Goal: Complete application form: Complete application form

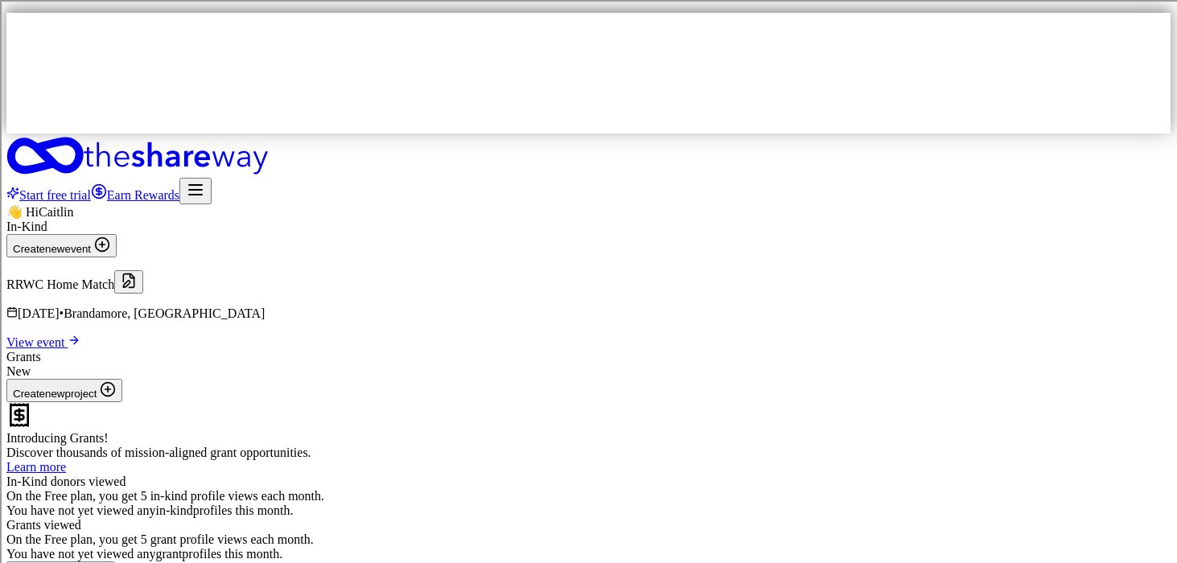
click at [68, 336] on span "View event" at bounding box center [36, 343] width 61 height 14
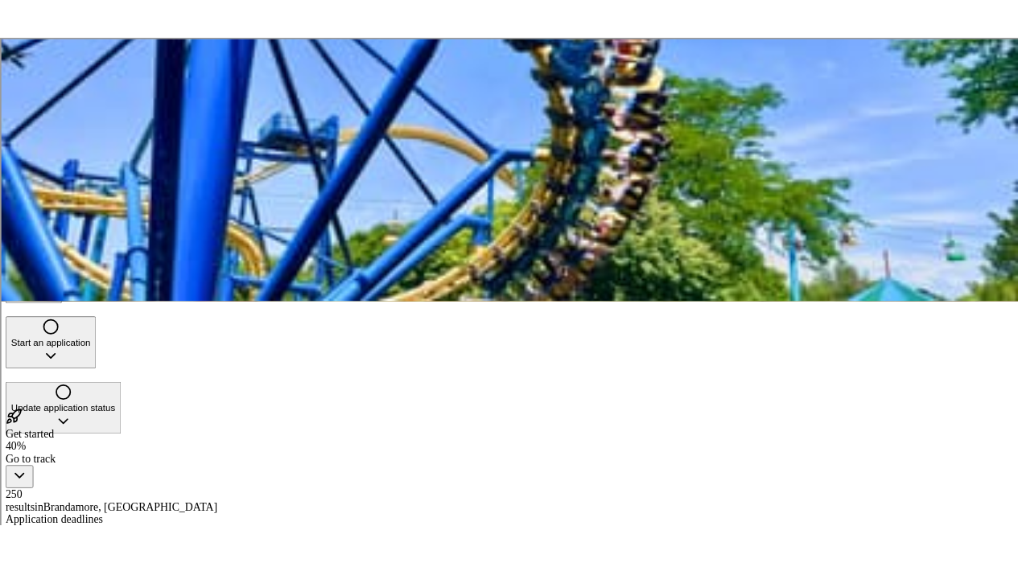
scroll to position [260, 0]
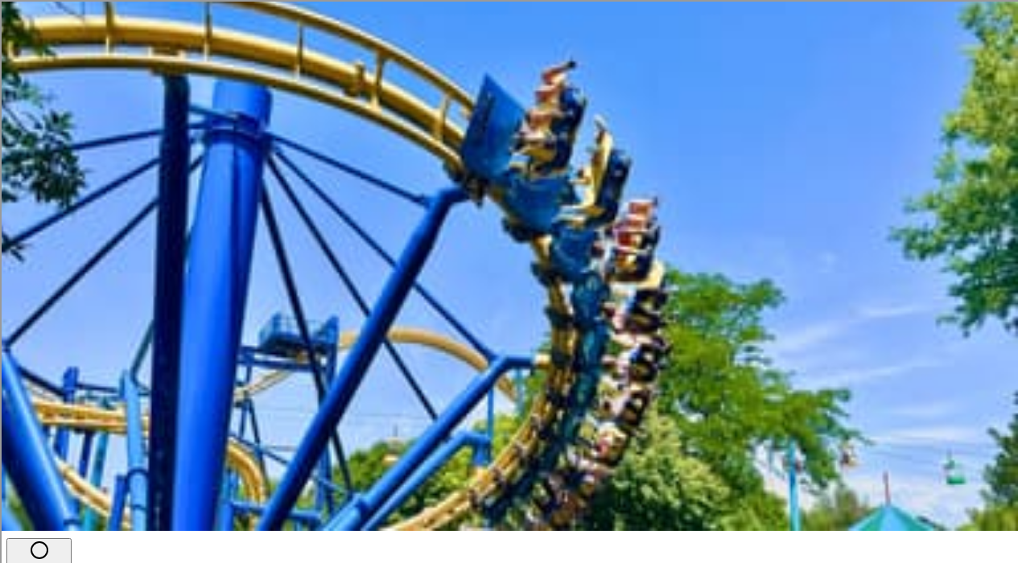
scroll to position [0, 0]
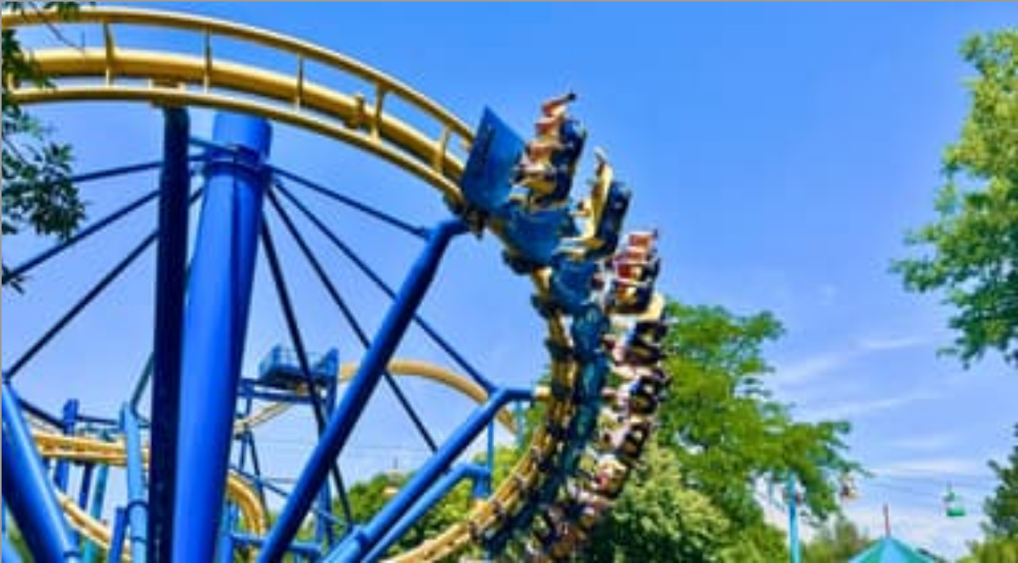
click at [122, 262] on icon "button" at bounding box center [112, 271] width 19 height 19
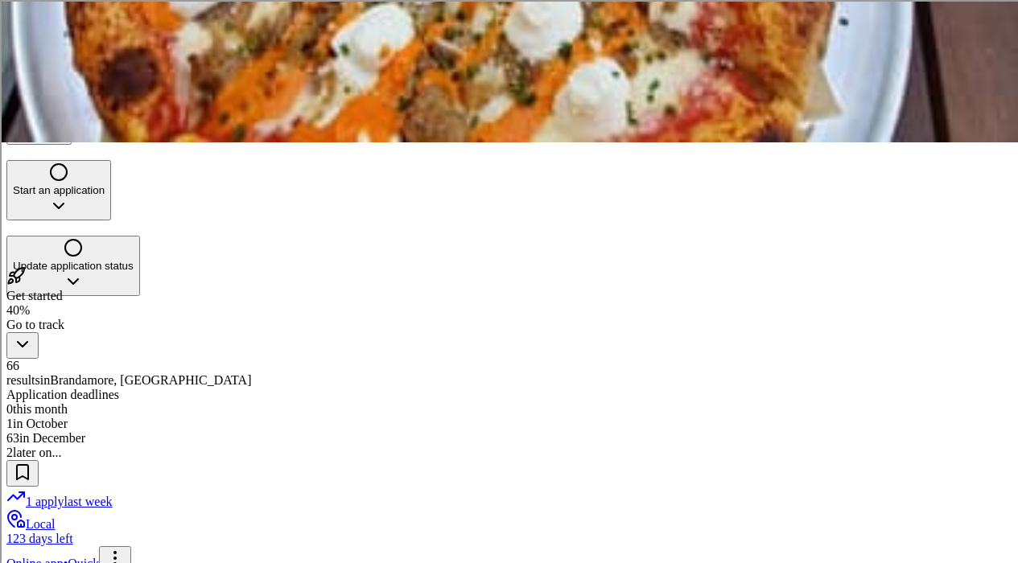
scroll to position [425, 0]
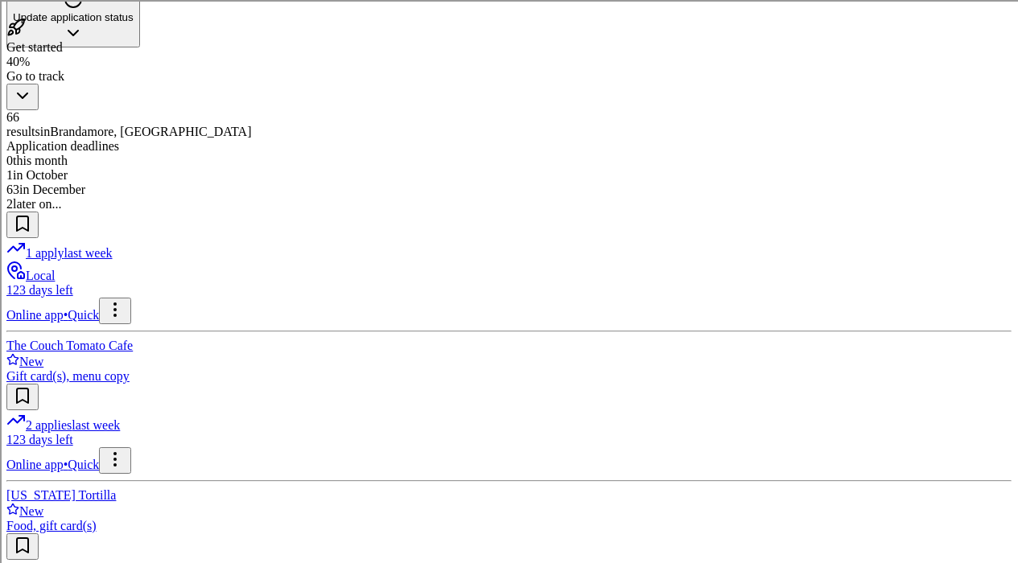
scroll to position [670, 0]
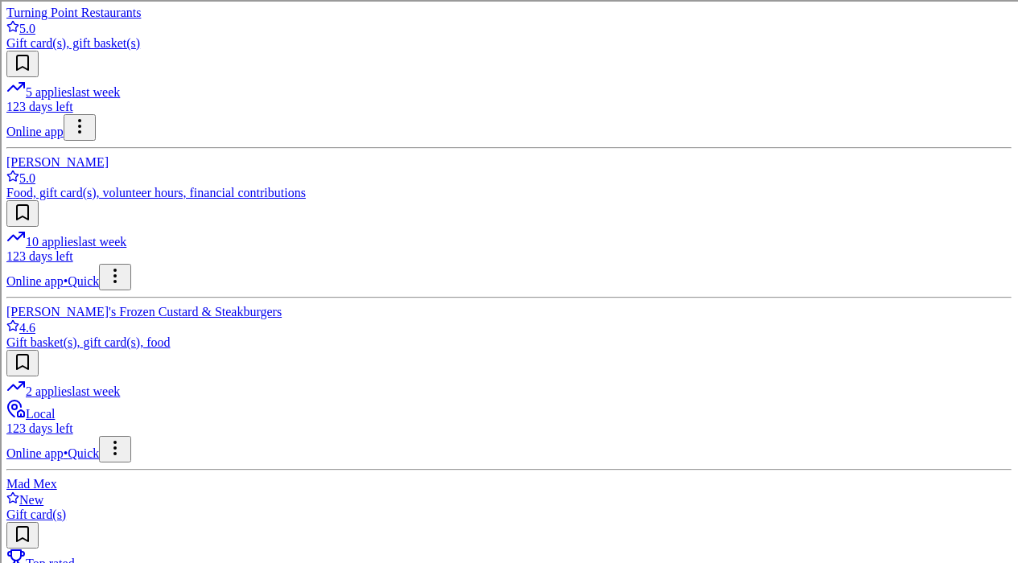
scroll to position [1421, 0]
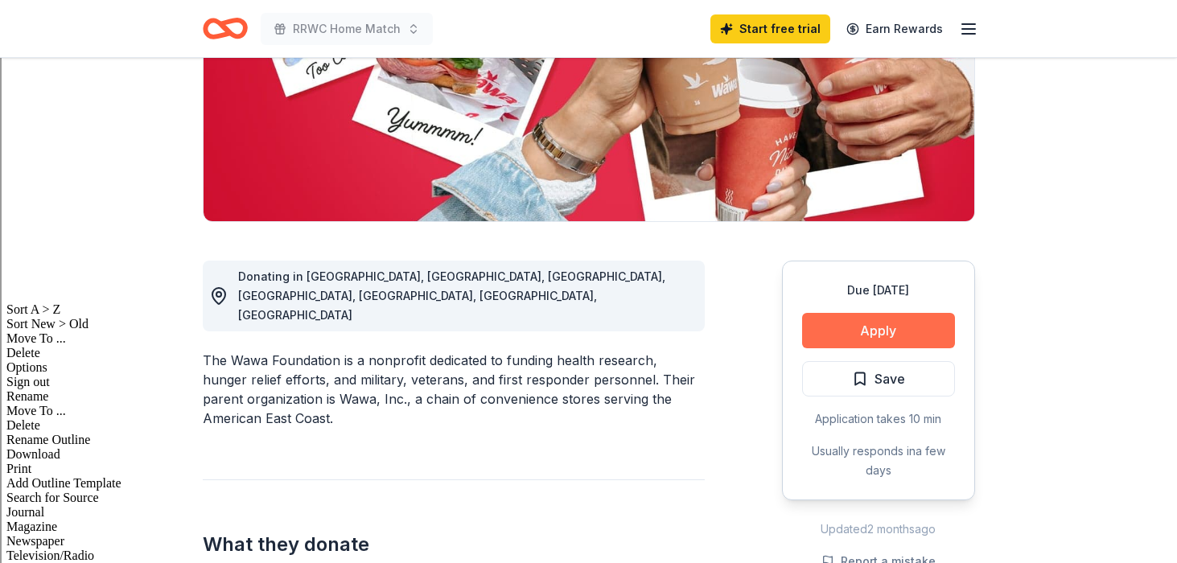
click at [910, 328] on button "Apply" at bounding box center [878, 330] width 153 height 35
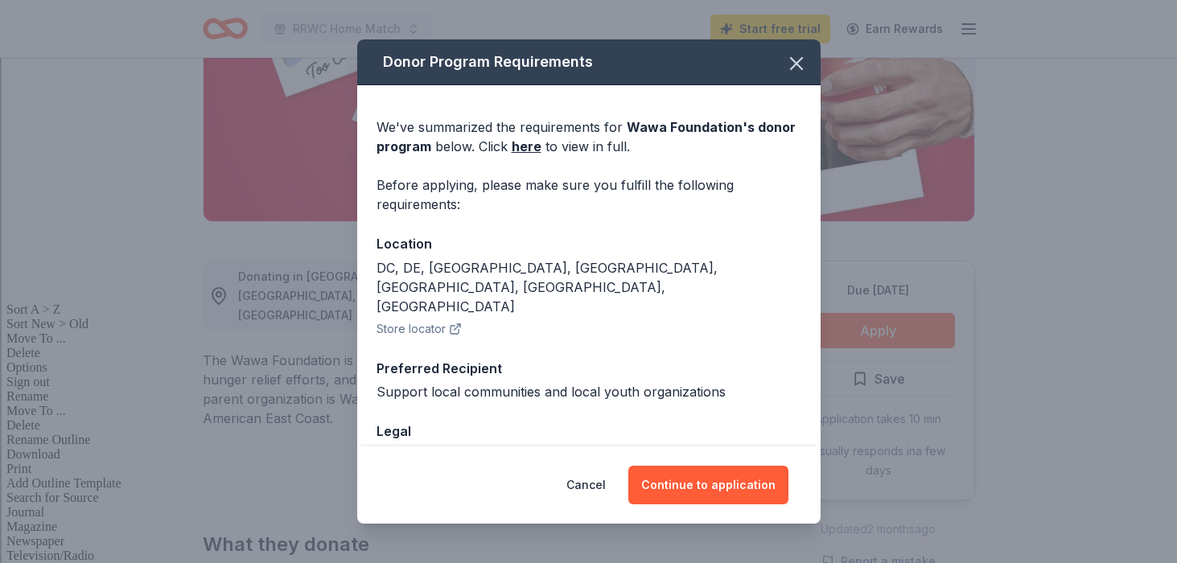
scroll to position [65, 0]
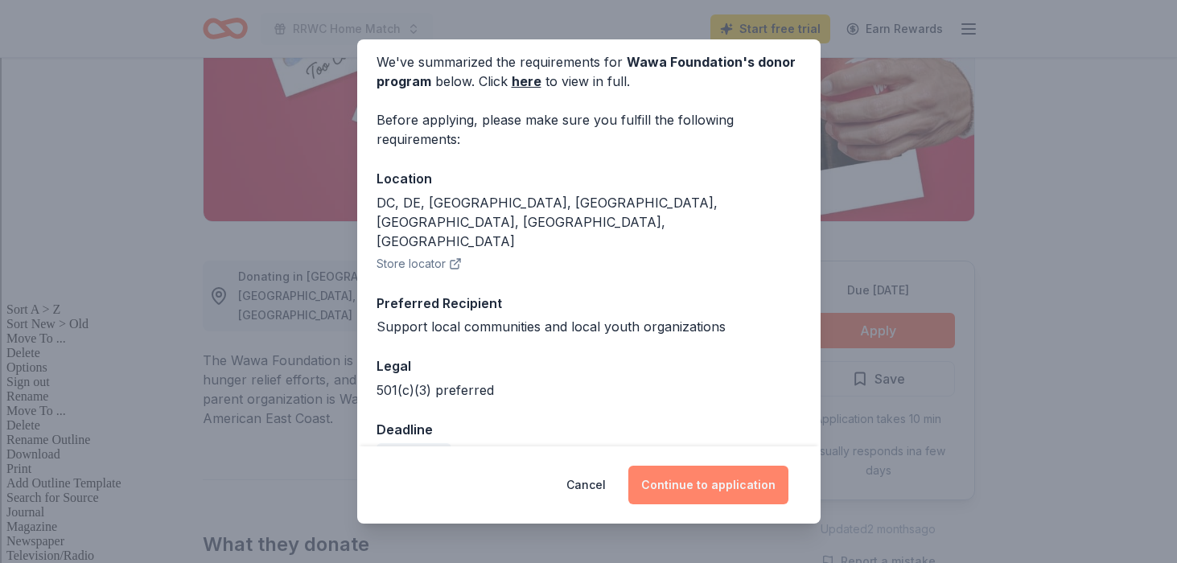
click at [689, 494] on button "Continue to application" at bounding box center [708, 485] width 160 height 39
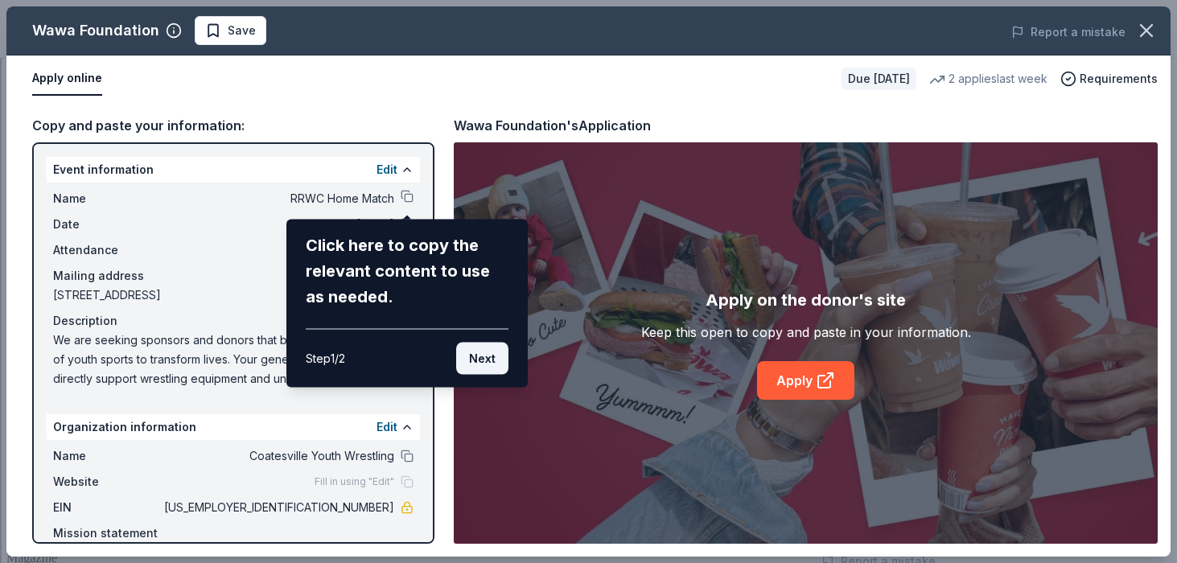
click at [479, 358] on button "Next" at bounding box center [482, 359] width 52 height 32
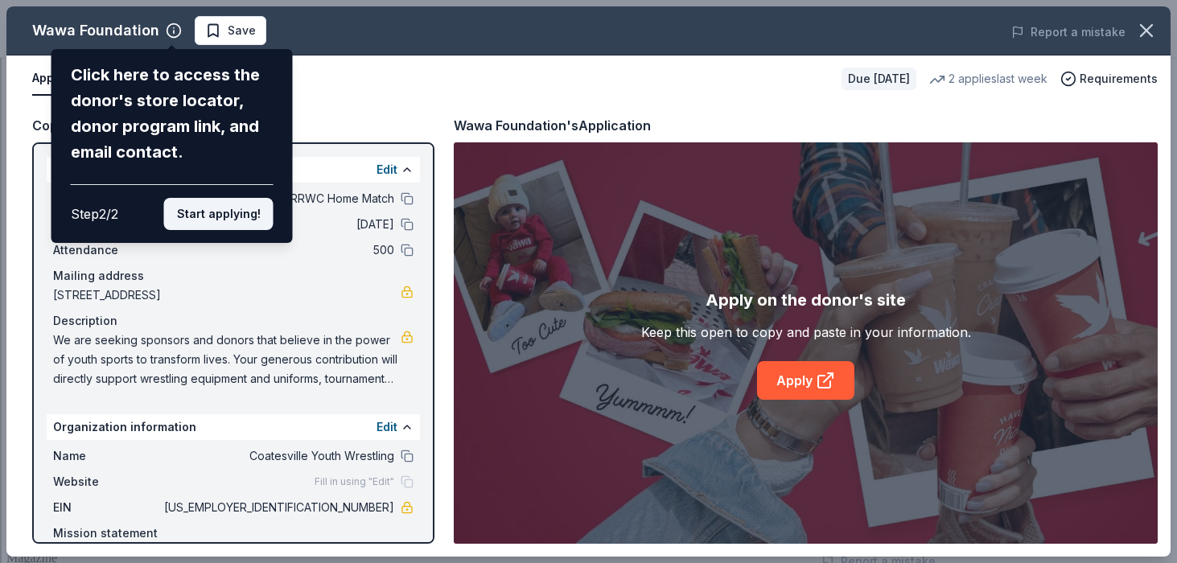
click at [233, 217] on button "Start applying!" at bounding box center [218, 214] width 109 height 32
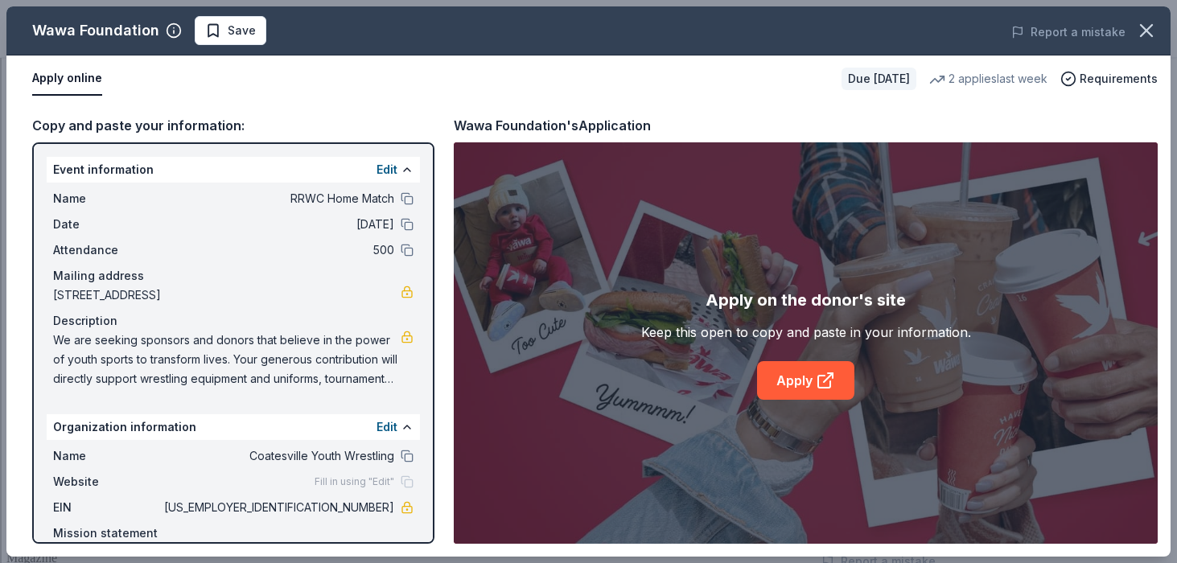
scroll to position [59, 0]
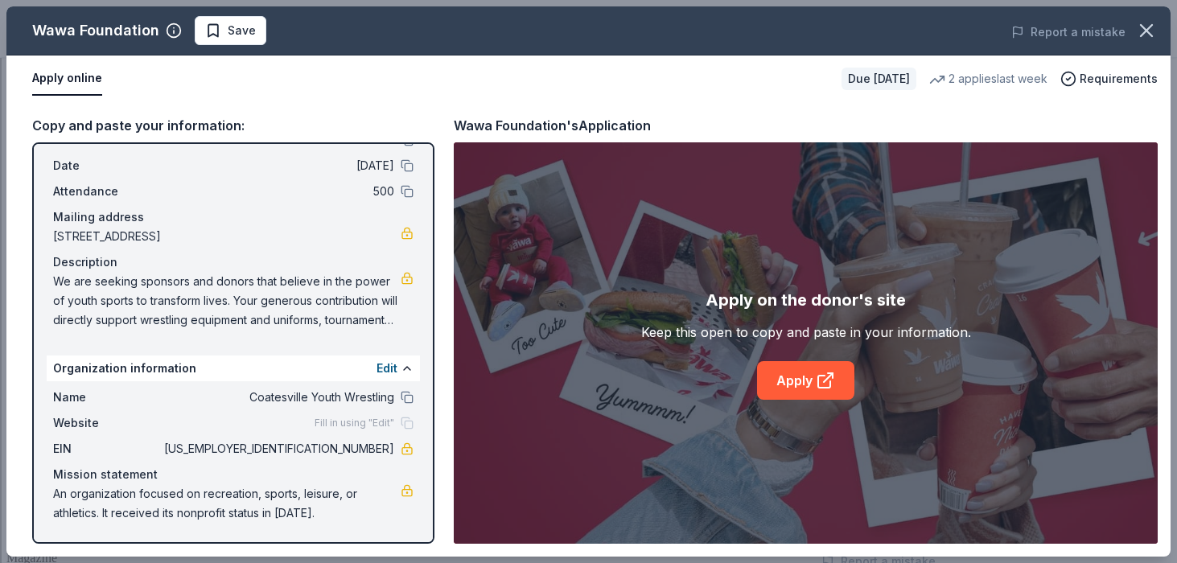
click at [361, 426] on span "Fill in using "Edit"" at bounding box center [355, 423] width 80 height 13
click at [369, 418] on span "Fill in using "Edit"" at bounding box center [355, 423] width 80 height 13
click at [804, 372] on link "Apply" at bounding box center [805, 380] width 97 height 39
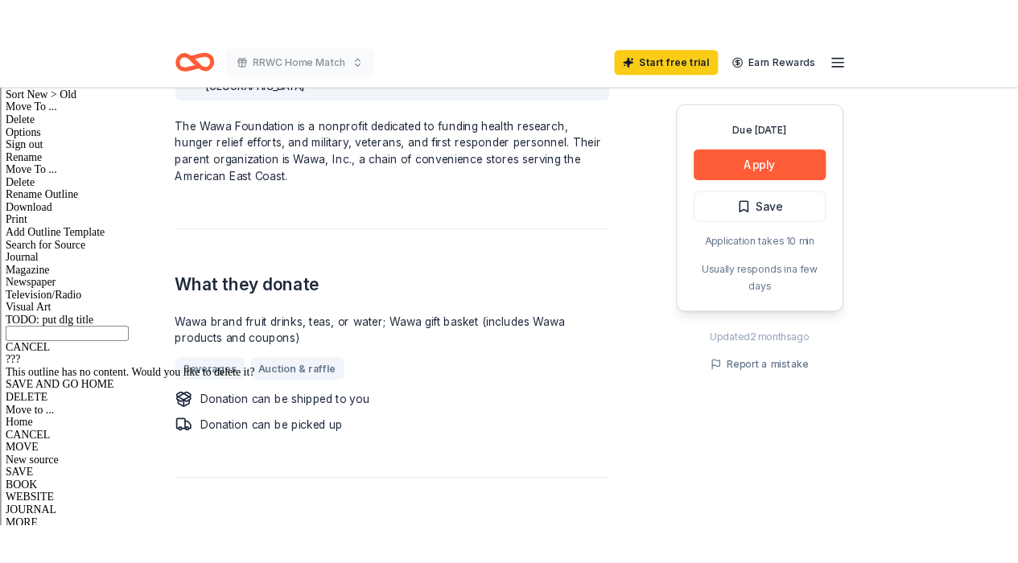
scroll to position [550, 0]
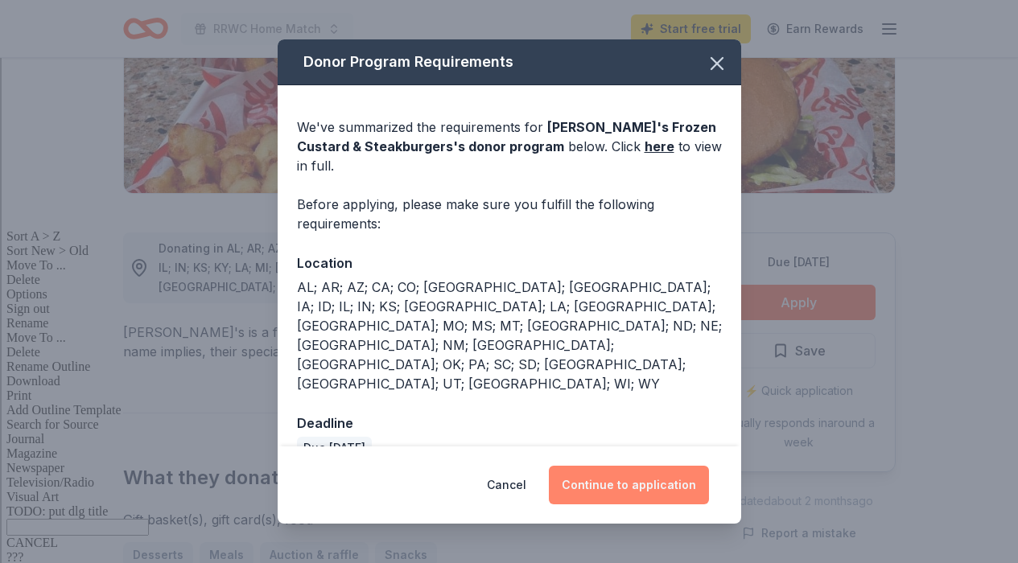
click at [644, 467] on button "Continue to application" at bounding box center [629, 485] width 160 height 39
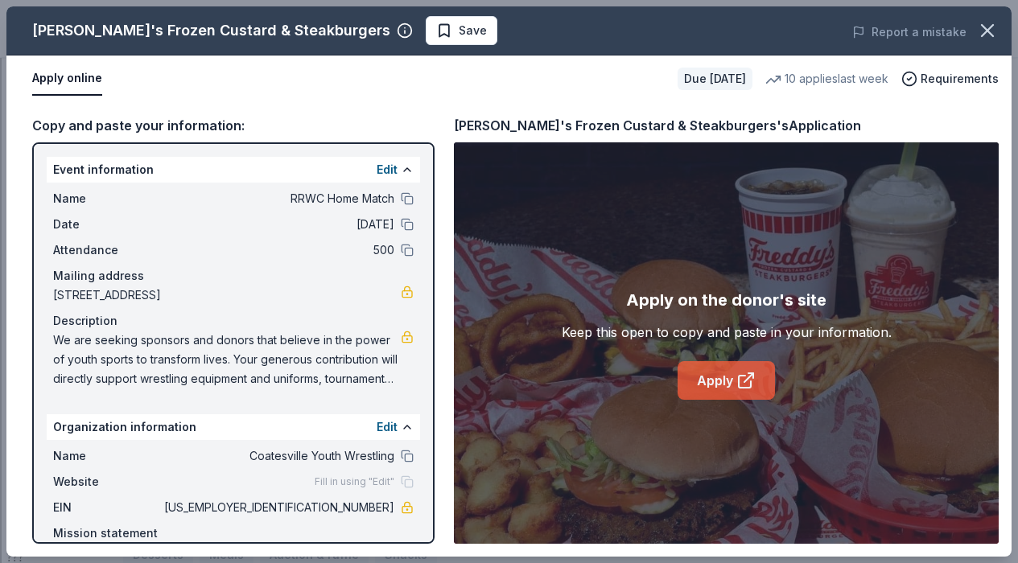
click at [720, 369] on link "Apply" at bounding box center [725, 380] width 97 height 39
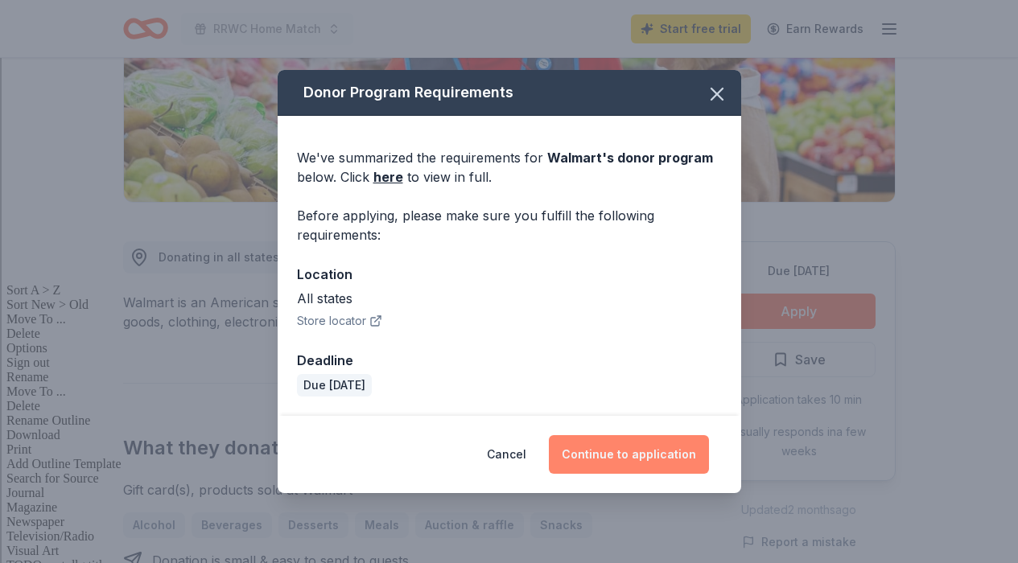
click at [669, 458] on button "Continue to application" at bounding box center [629, 454] width 160 height 39
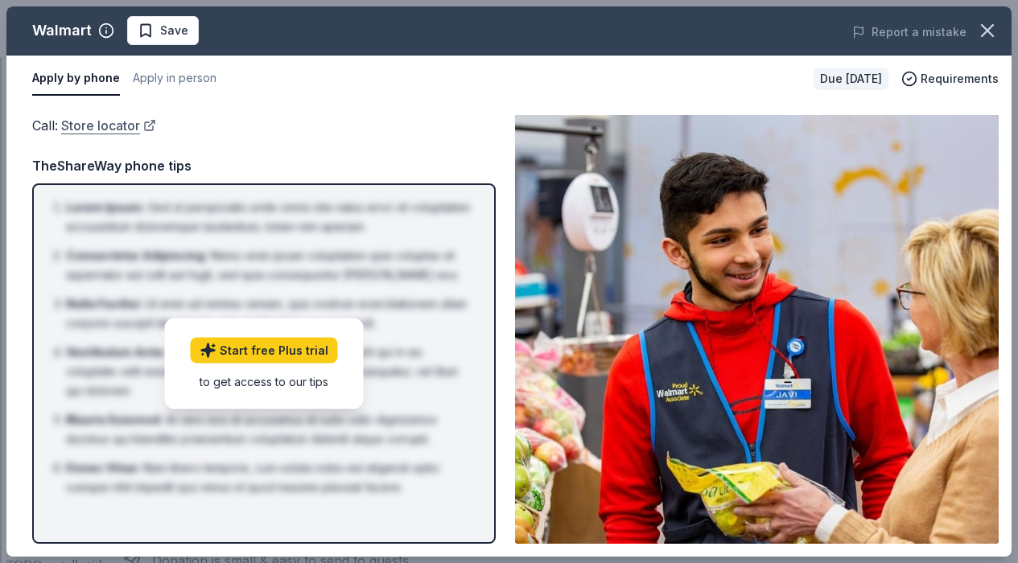
click at [148, 115] on link "Store locator" at bounding box center [108, 125] width 95 height 21
click at [81, 90] on button "Apply by phone" at bounding box center [76, 79] width 88 height 34
click at [999, 25] on button "button" at bounding box center [987, 30] width 35 height 35
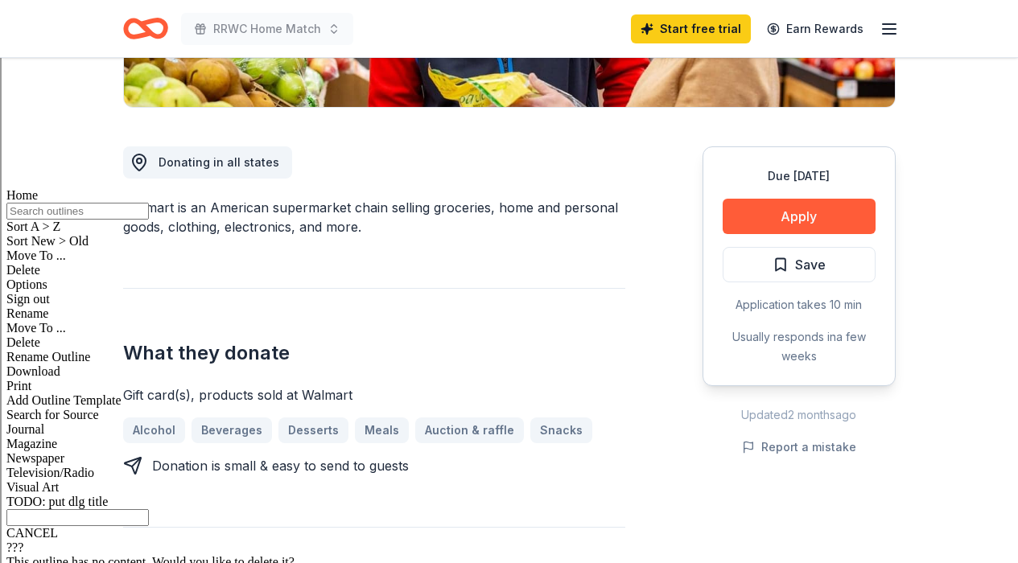
scroll to position [460, 0]
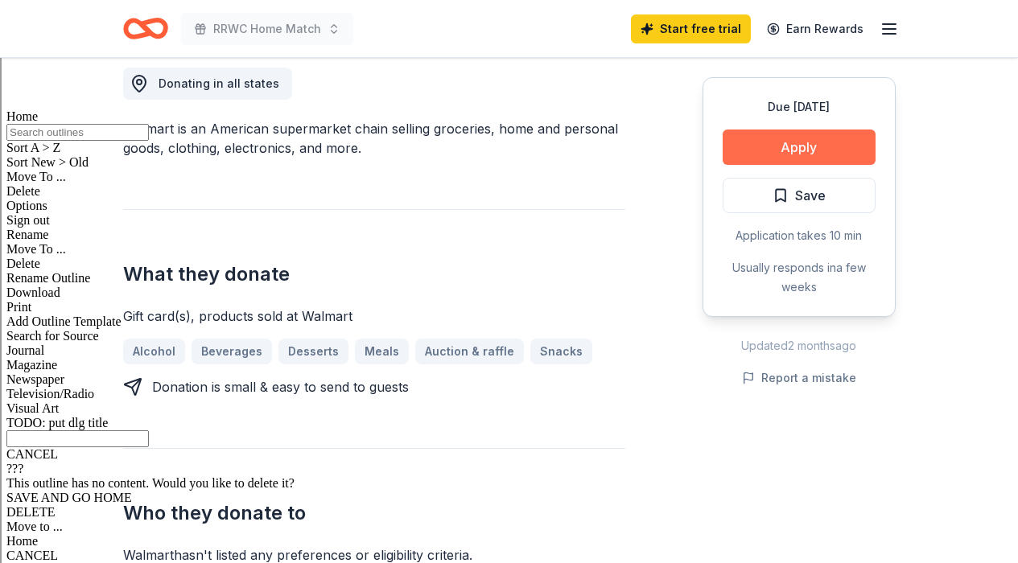
click at [751, 152] on button "Apply" at bounding box center [799, 147] width 153 height 35
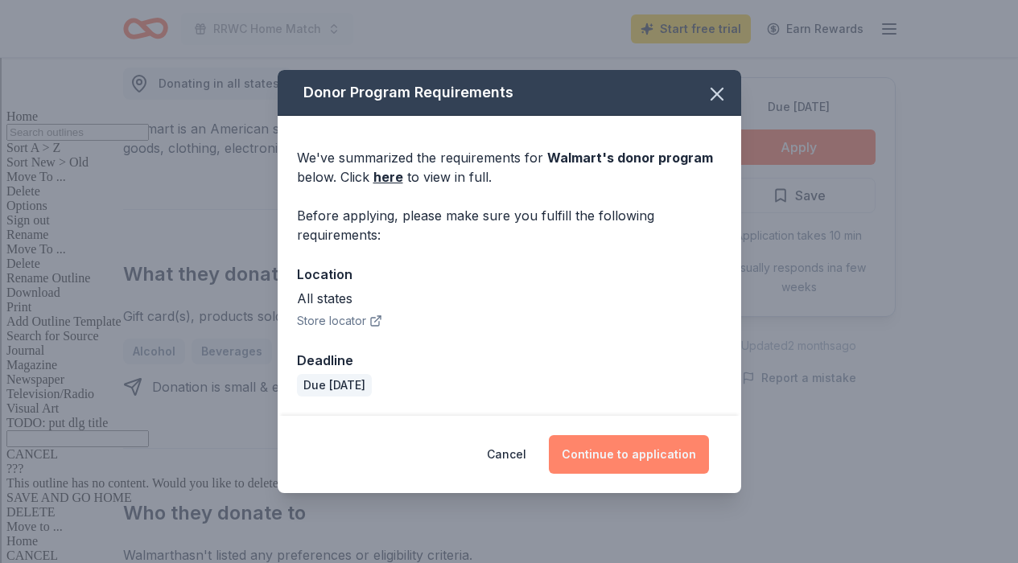
click at [614, 459] on button "Continue to application" at bounding box center [629, 454] width 160 height 39
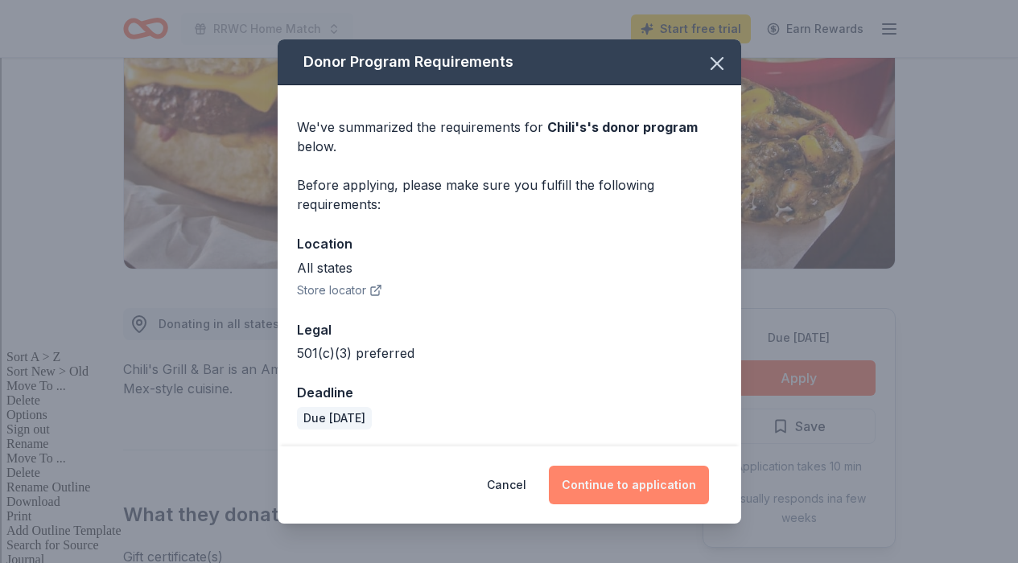
click at [646, 480] on button "Continue to application" at bounding box center [629, 485] width 160 height 39
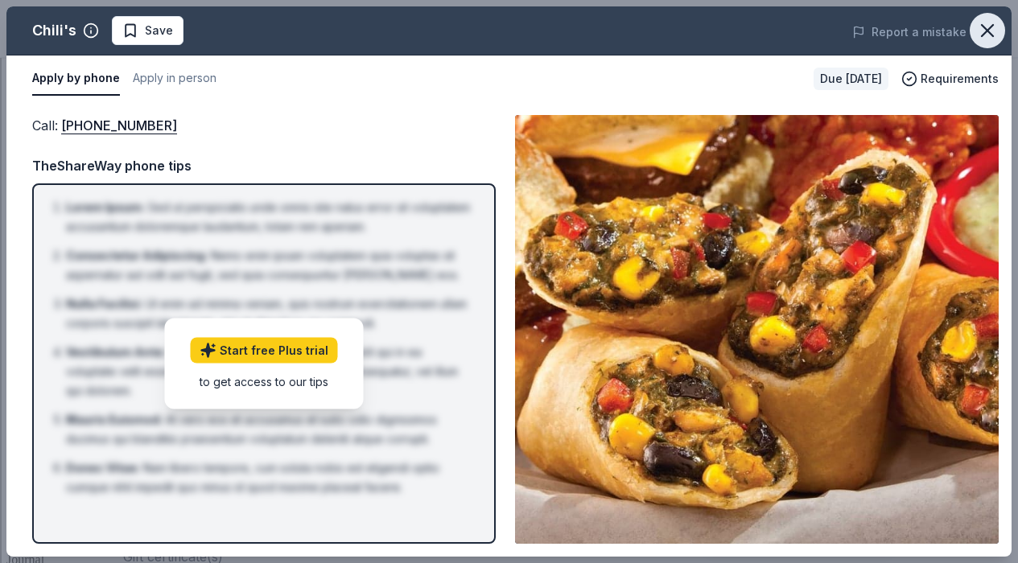
click at [993, 28] on icon "button" at bounding box center [987, 30] width 23 height 23
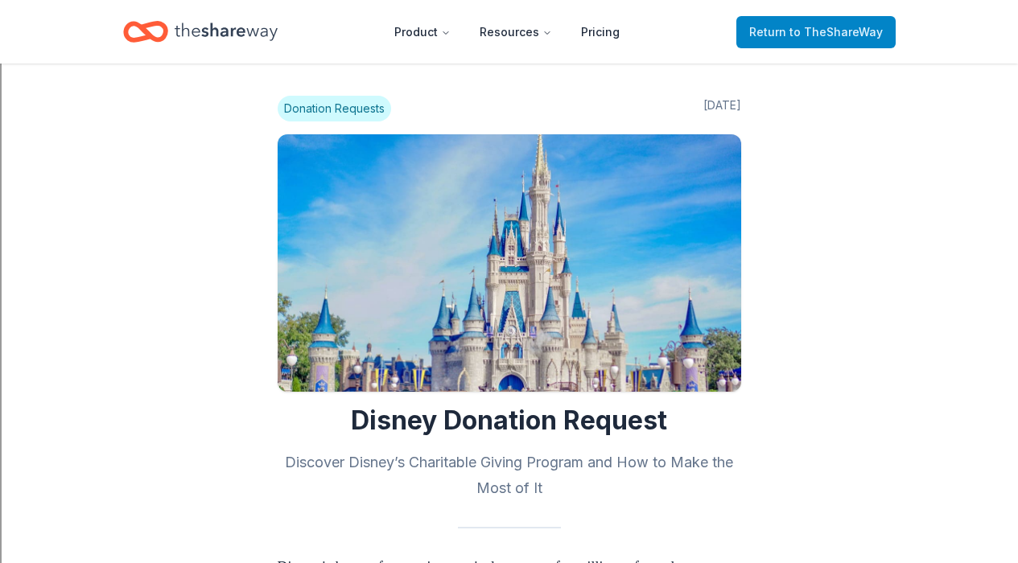
click at [785, 37] on span "Return to TheShareWay" at bounding box center [816, 32] width 134 height 19
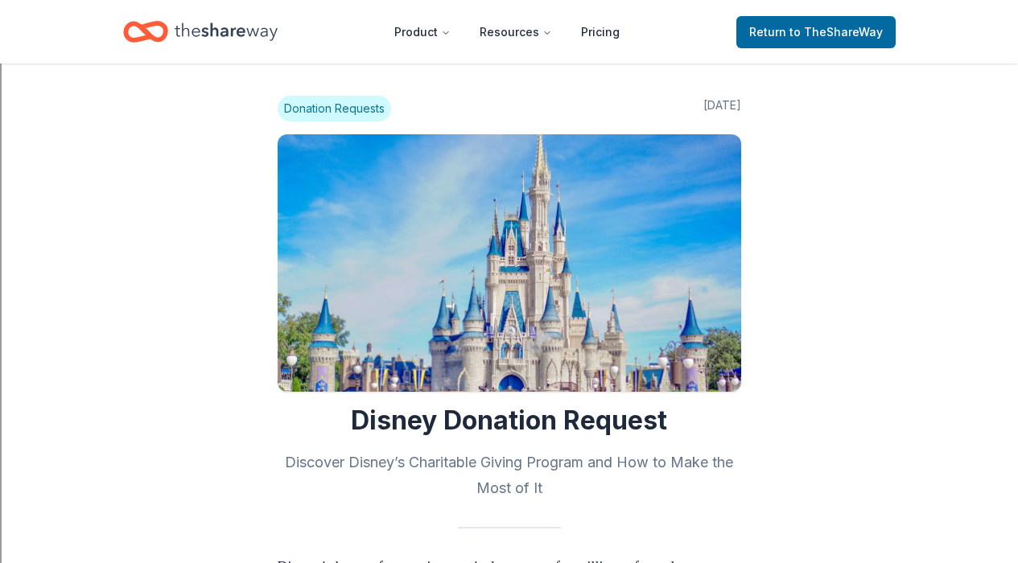
click at [332, 121] on span "Donation Requests" at bounding box center [334, 109] width 113 height 26
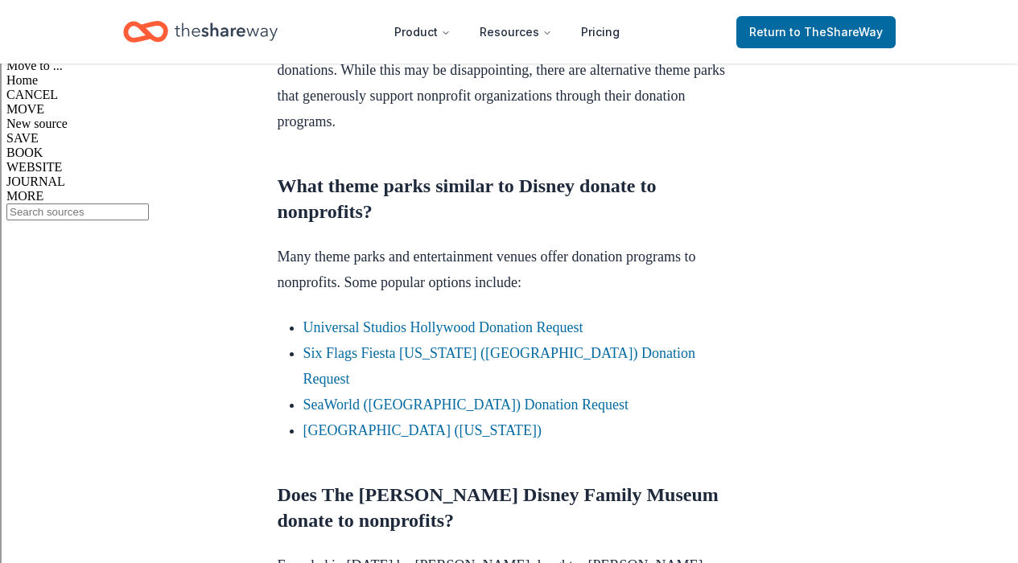
scroll to position [900, 0]
